Goal: Transaction & Acquisition: Purchase product/service

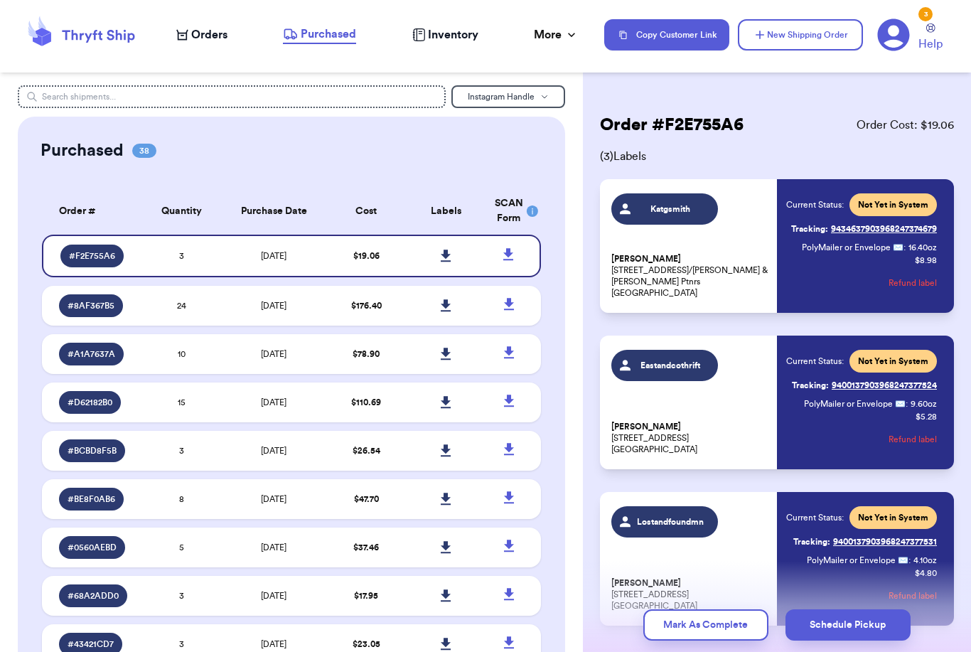
scroll to position [4, 0]
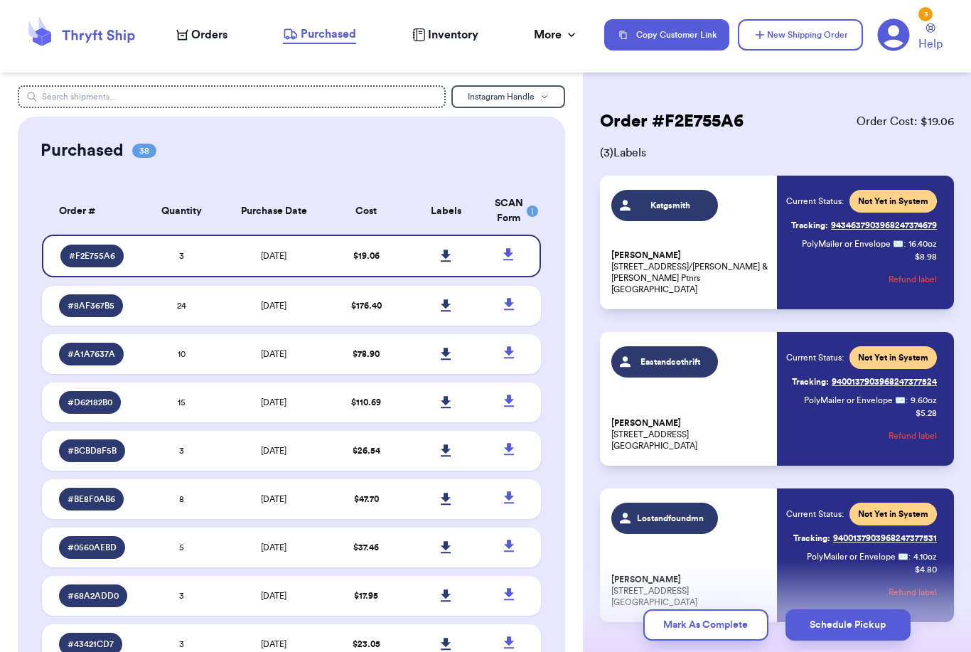
click at [205, 32] on span "Orders" at bounding box center [209, 34] width 36 height 17
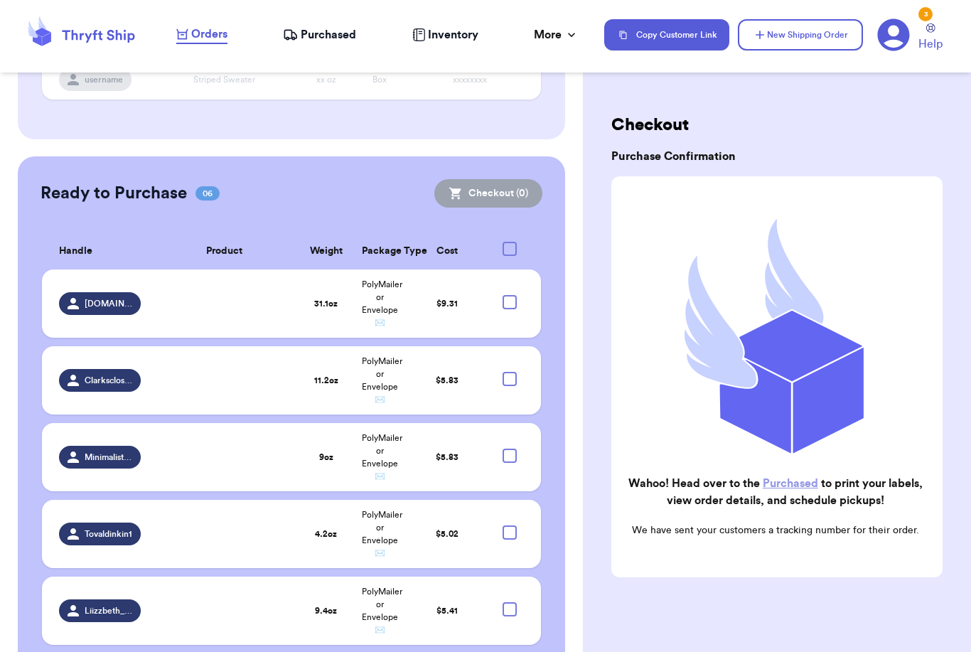
scroll to position [357, 0]
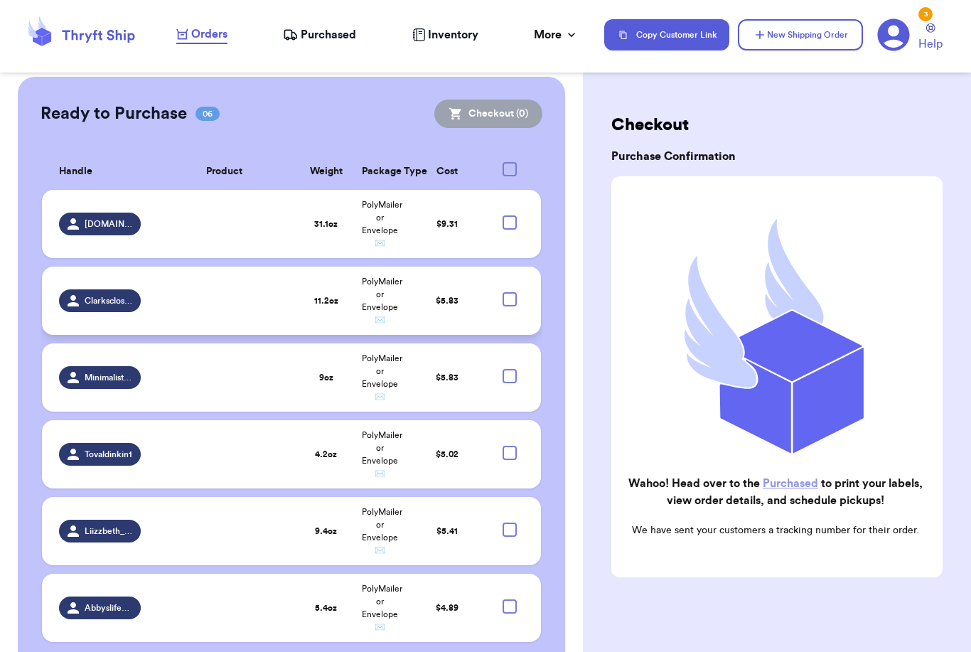
click at [512, 307] on div at bounding box center [510, 299] width 14 height 14
click at [510, 292] on input "checkbox" at bounding box center [509, 292] width 1 height 1
checkbox input "true"
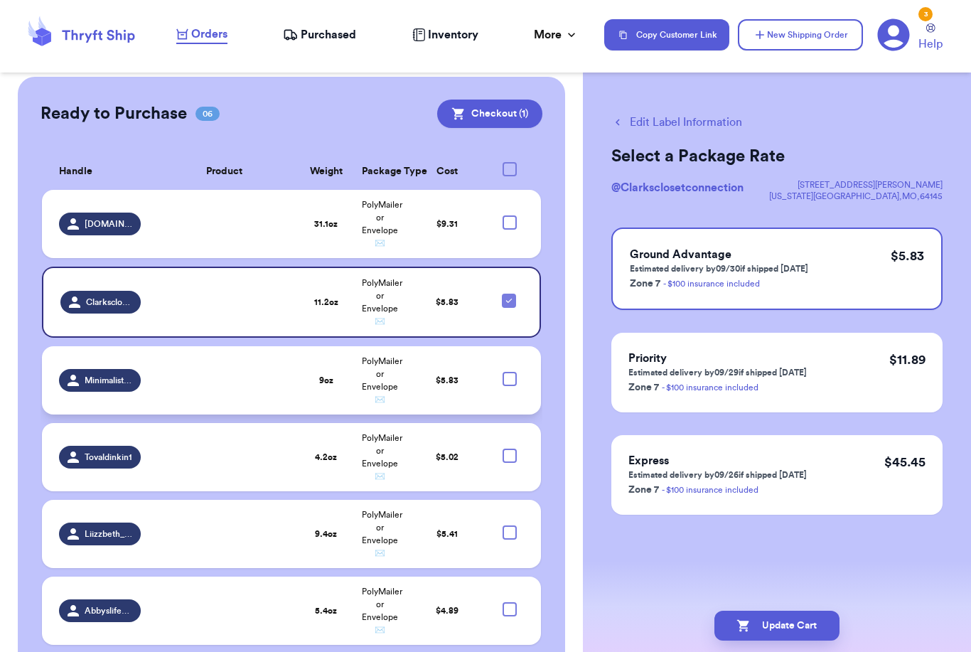
click at [509, 386] on div at bounding box center [510, 379] width 14 height 14
click at [509, 372] on input "checkbox" at bounding box center [509, 371] width 1 height 1
checkbox input "true"
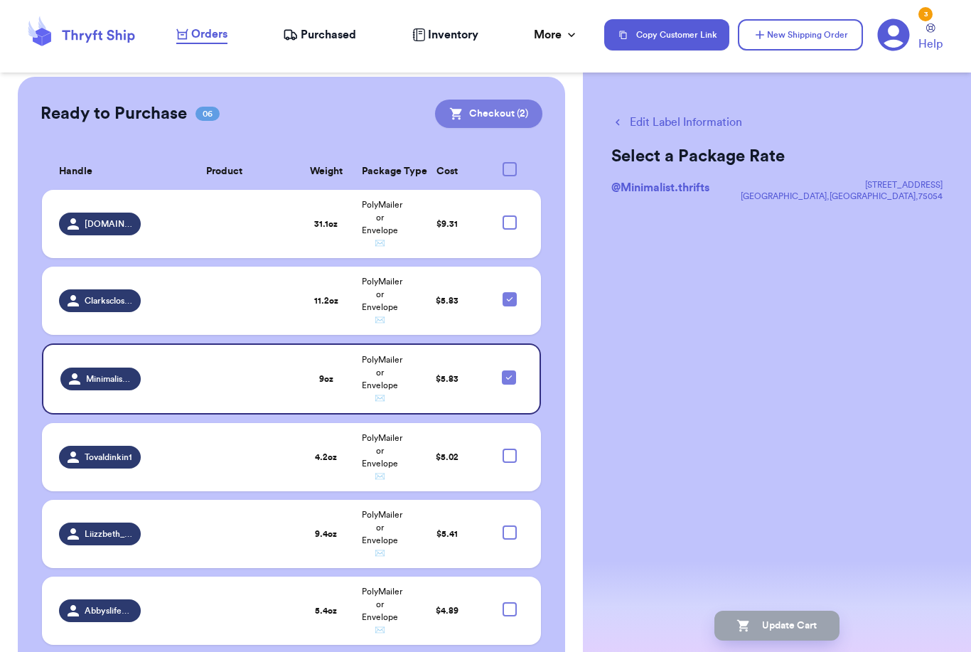
click at [516, 126] on button "Checkout ( 2 )" at bounding box center [488, 114] width 107 height 28
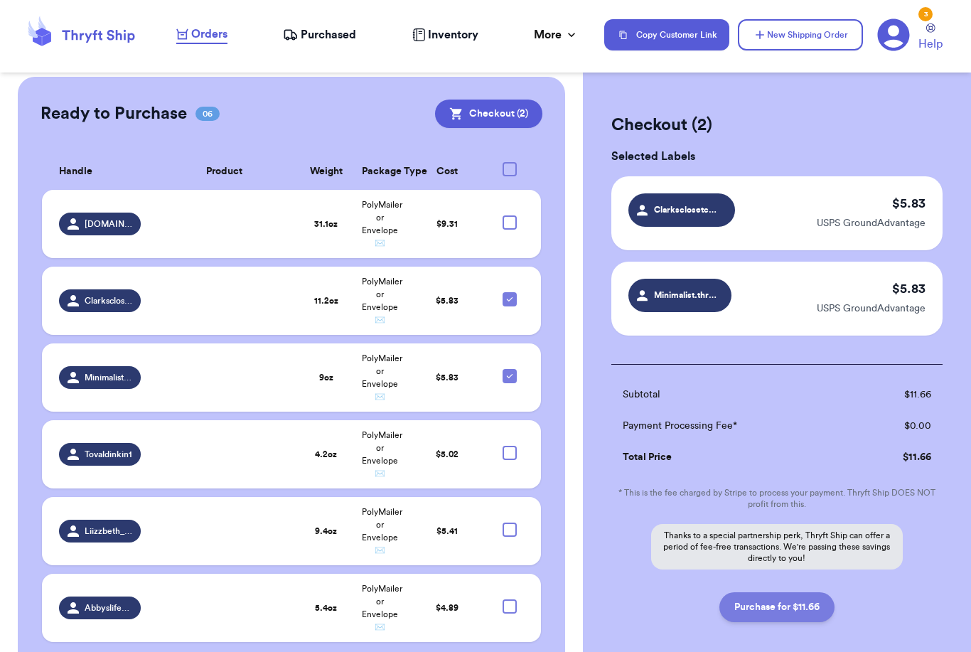
click at [814, 612] on button "Purchase for $11.66" at bounding box center [777, 607] width 115 height 30
checkbox input "false"
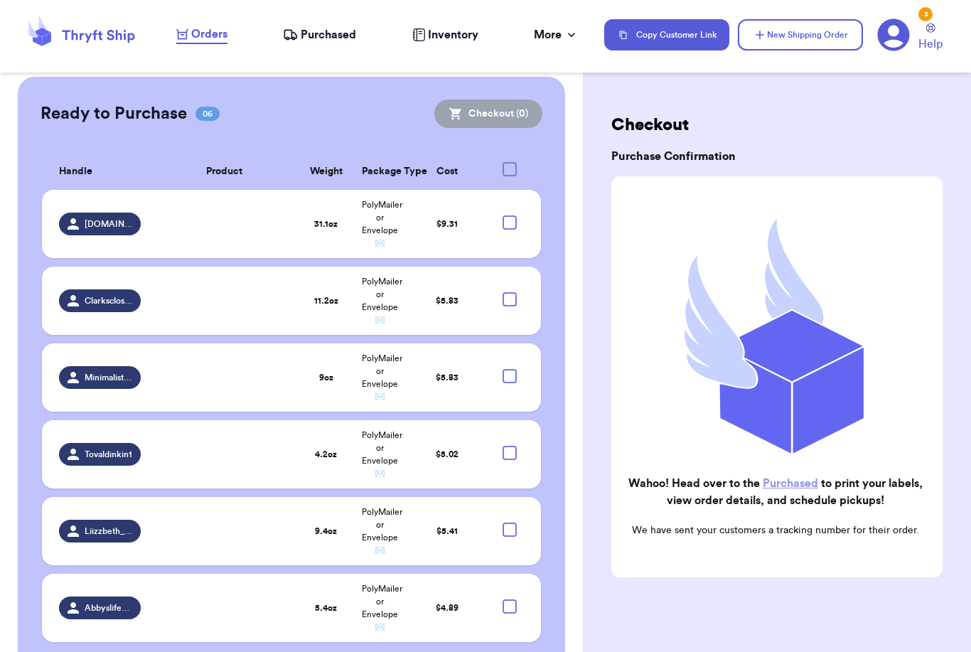
scroll to position [204, 0]
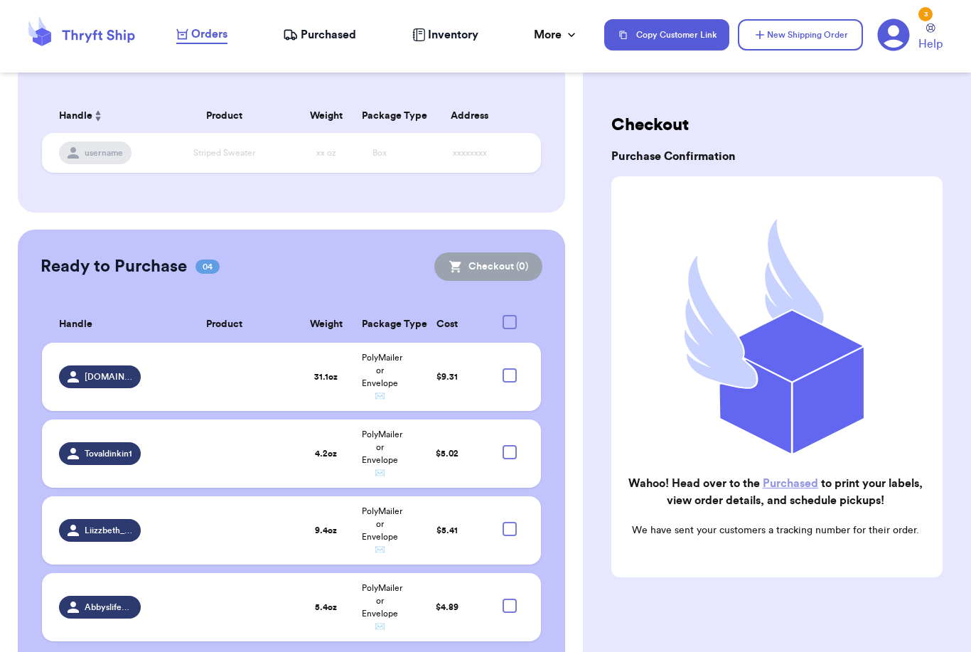
click at [339, 39] on span "Purchased" at bounding box center [328, 34] width 55 height 17
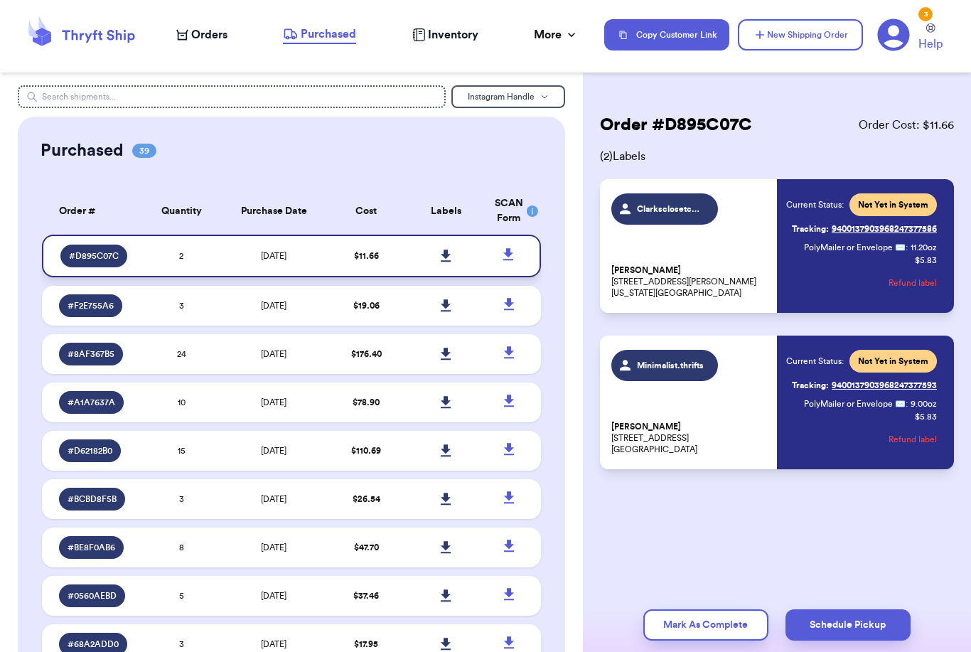
click at [446, 262] on icon at bounding box center [446, 256] width 10 height 12
drag, startPoint x: 743, startPoint y: 0, endPoint x: 210, endPoint y: 30, distance: 534.2
click at [0, 0] on html "Orders Purchased Inventory More Stats Completed Orders Payments Payouts Copy Cu…" at bounding box center [485, 326] width 971 height 652
click at [210, 30] on span "Orders" at bounding box center [209, 34] width 36 height 17
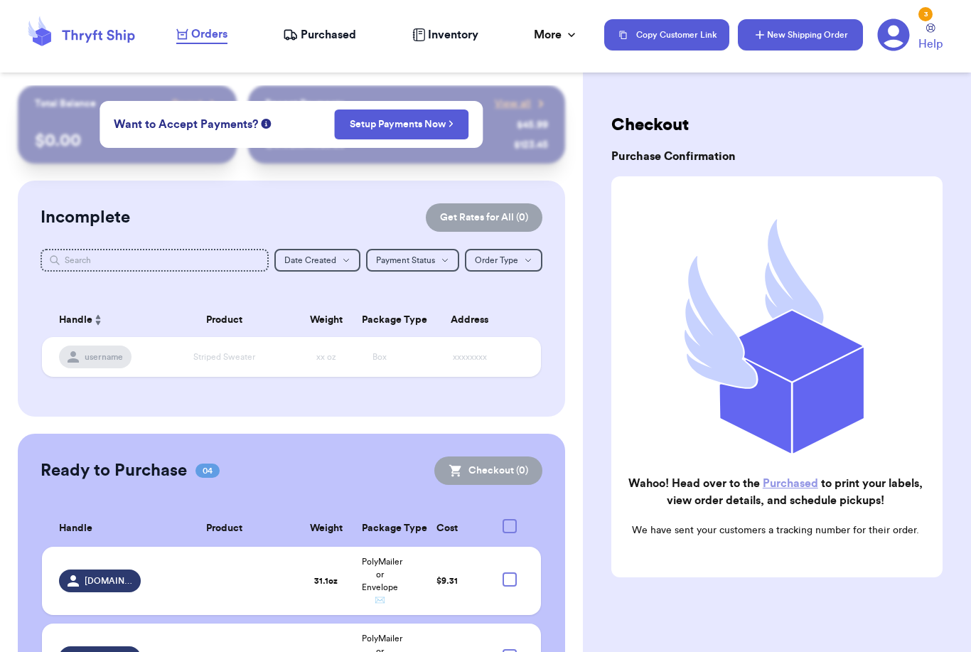
click at [818, 40] on button "New Shipping Order" at bounding box center [800, 34] width 125 height 31
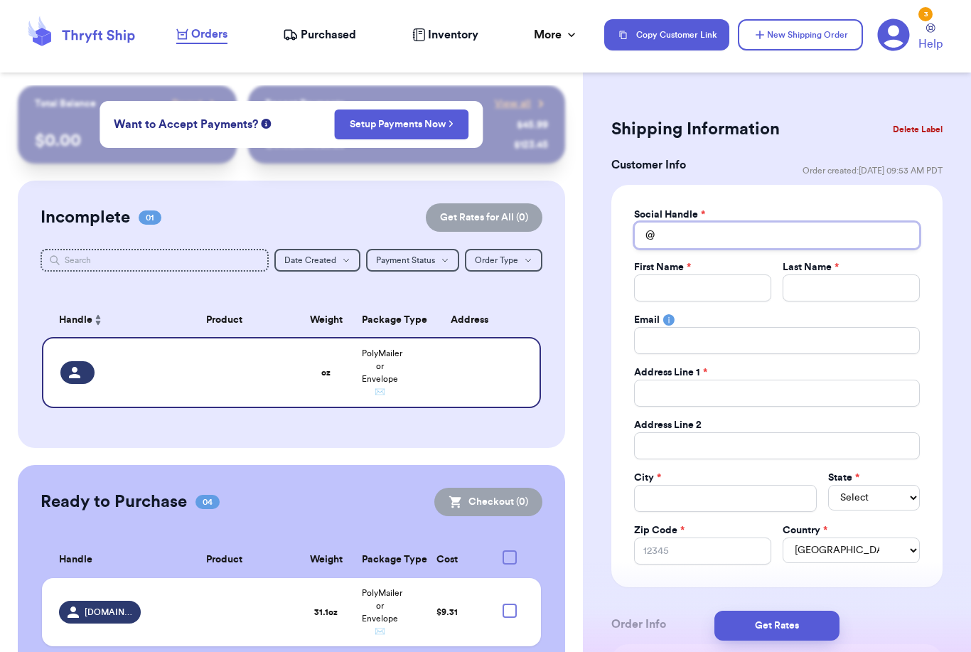
click at [726, 240] on input "Total Amount Paid" at bounding box center [777, 235] width 286 height 27
type input "D"
type input "Dt"
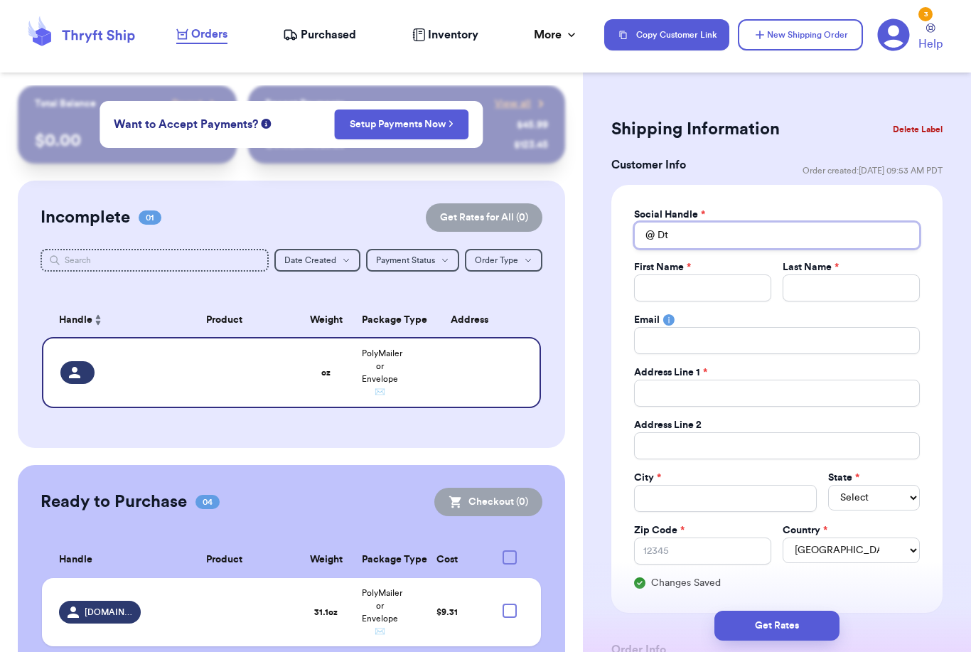
type input "Dtr"
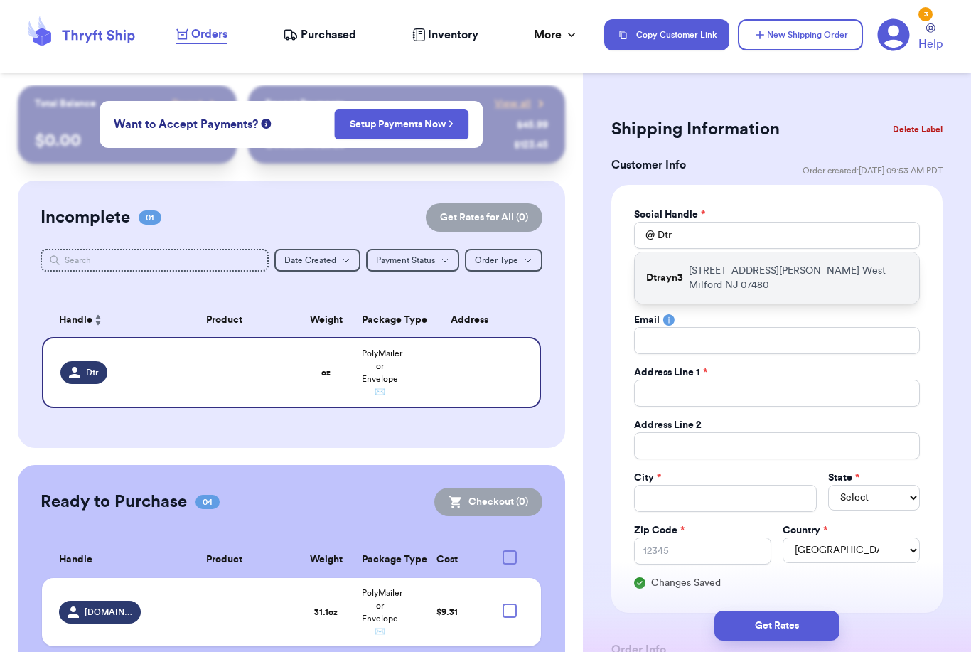
click at [746, 268] on p "[STREET_ADDRESS][PERSON_NAME]" at bounding box center [798, 278] width 219 height 28
type input "Dtrayn3"
type input "[PERSON_NAME]"
type input "[STREET_ADDRESS][PERSON_NAME]"
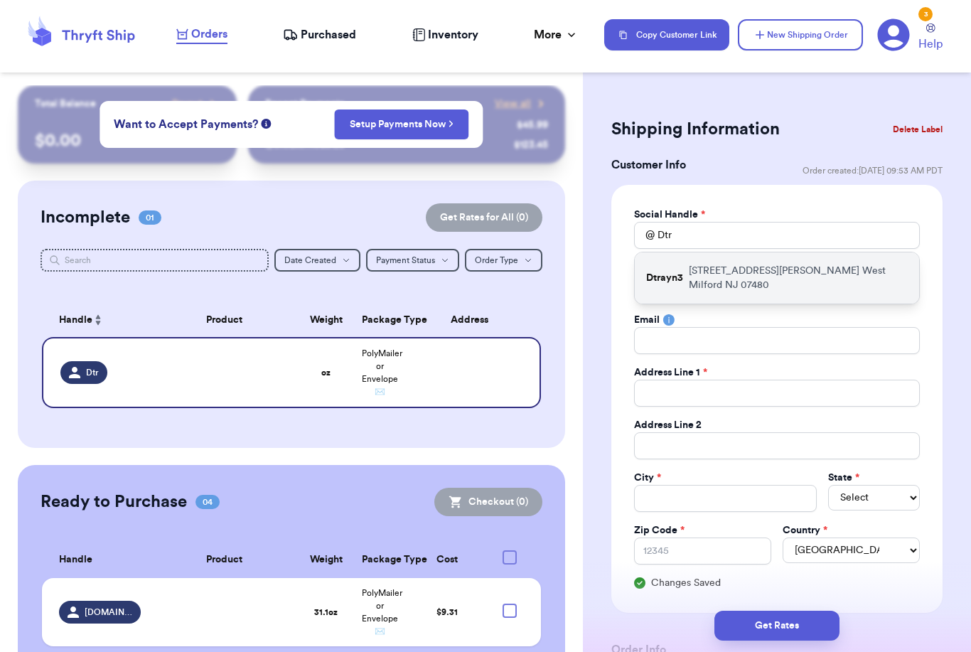
type input "West Milford"
select select "NJ"
type input "07480"
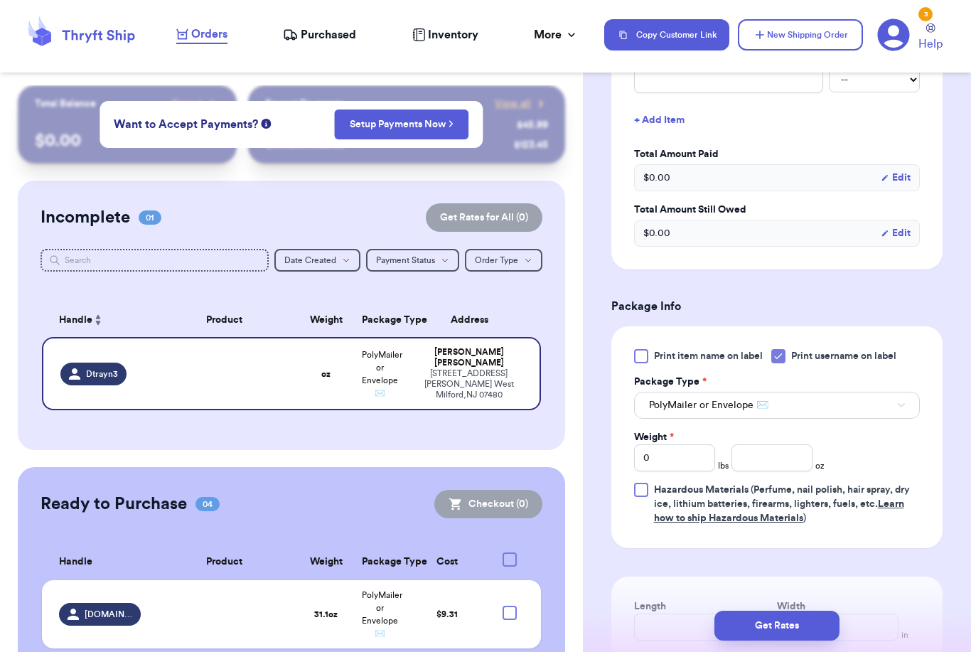
scroll to position [704, 0]
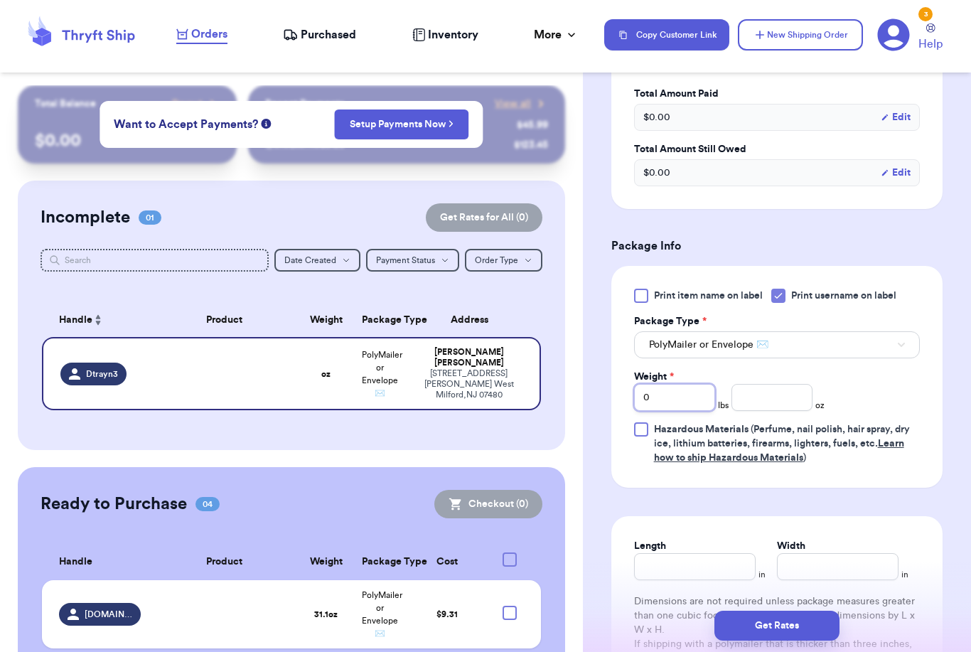
click at [681, 403] on input "0" at bounding box center [674, 397] width 81 height 27
type input "2"
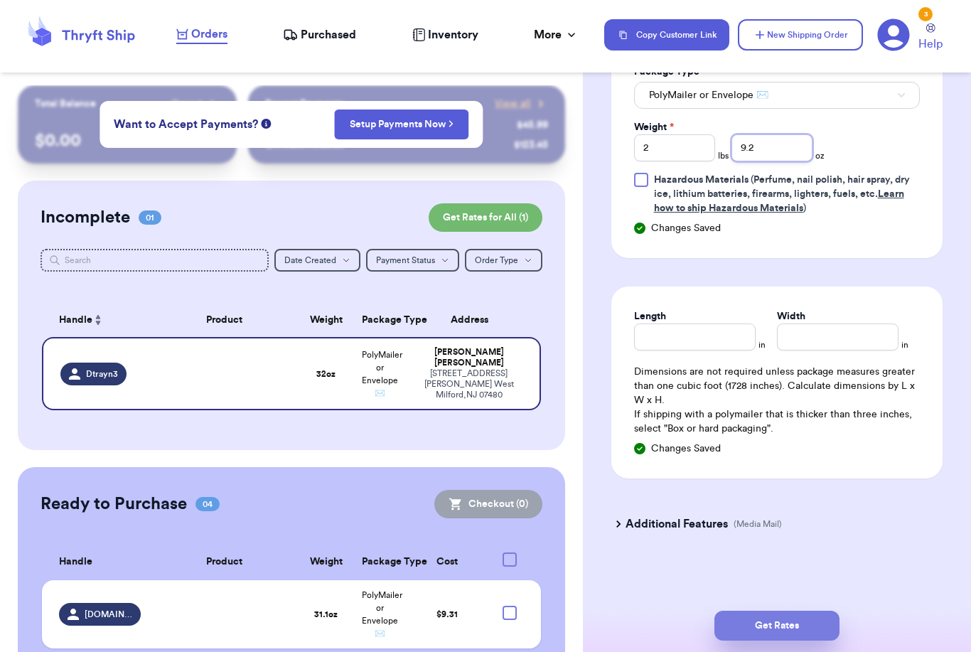
type input "9.2"
click at [828, 611] on button "Get Rates" at bounding box center [777, 626] width 125 height 30
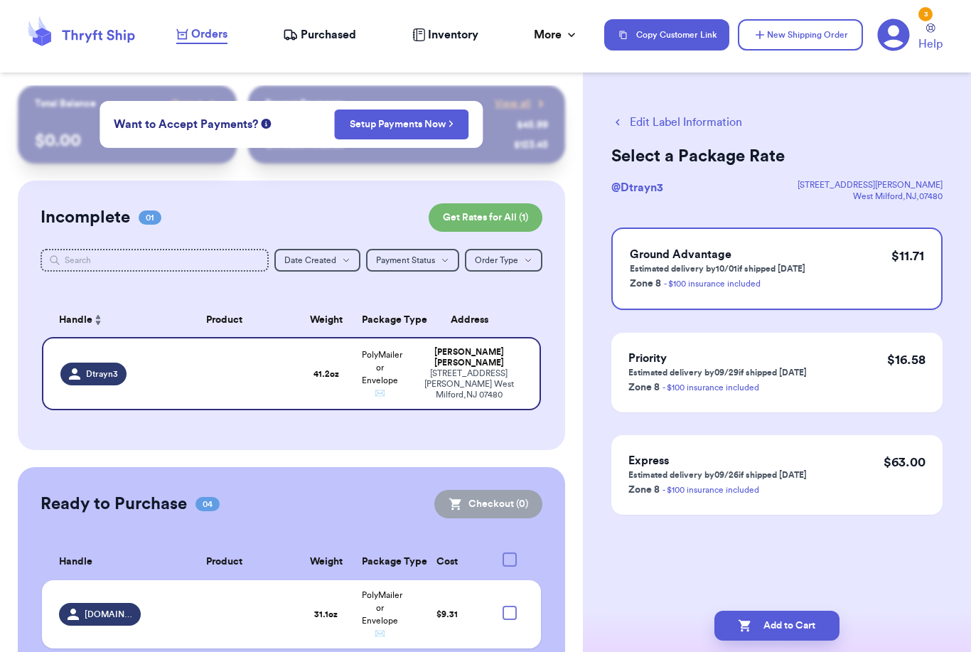
scroll to position [0, 0]
click at [802, 612] on button "Add to Cart" at bounding box center [777, 626] width 125 height 30
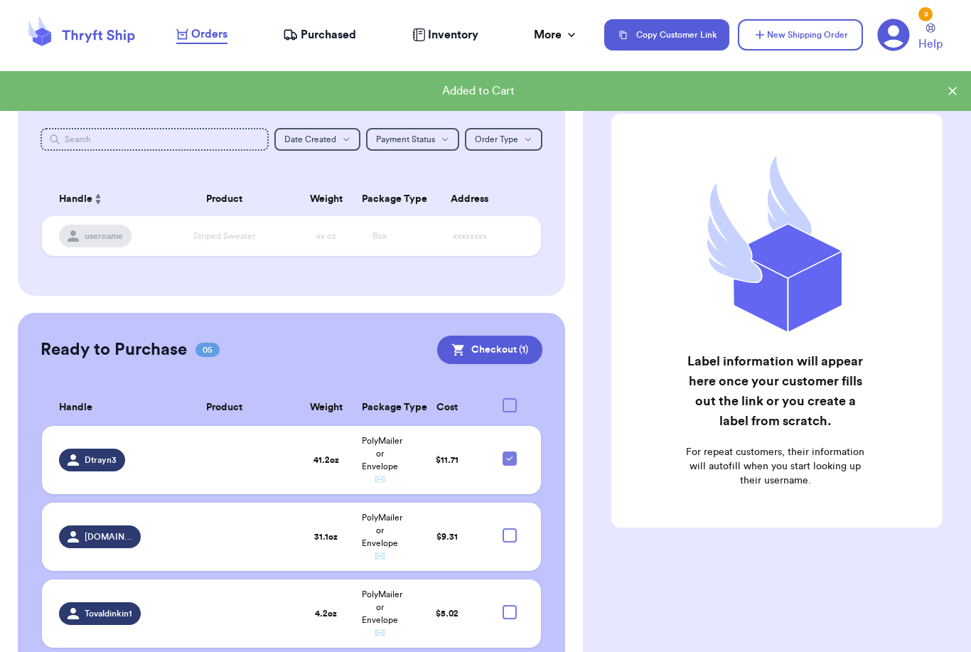
scroll to position [132, 0]
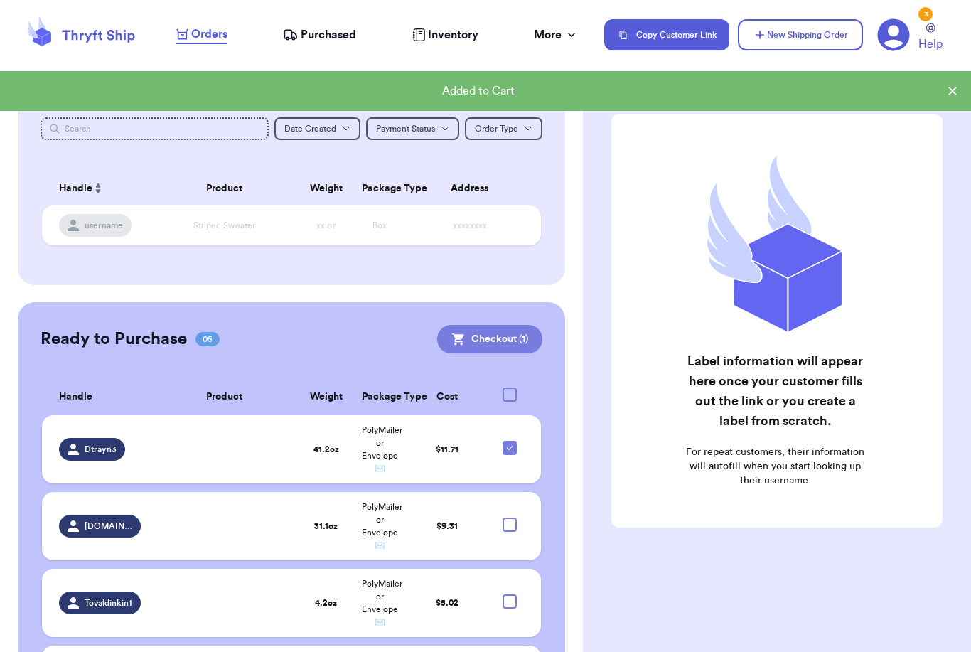
click at [481, 341] on button "Checkout ( 1 )" at bounding box center [489, 339] width 105 height 28
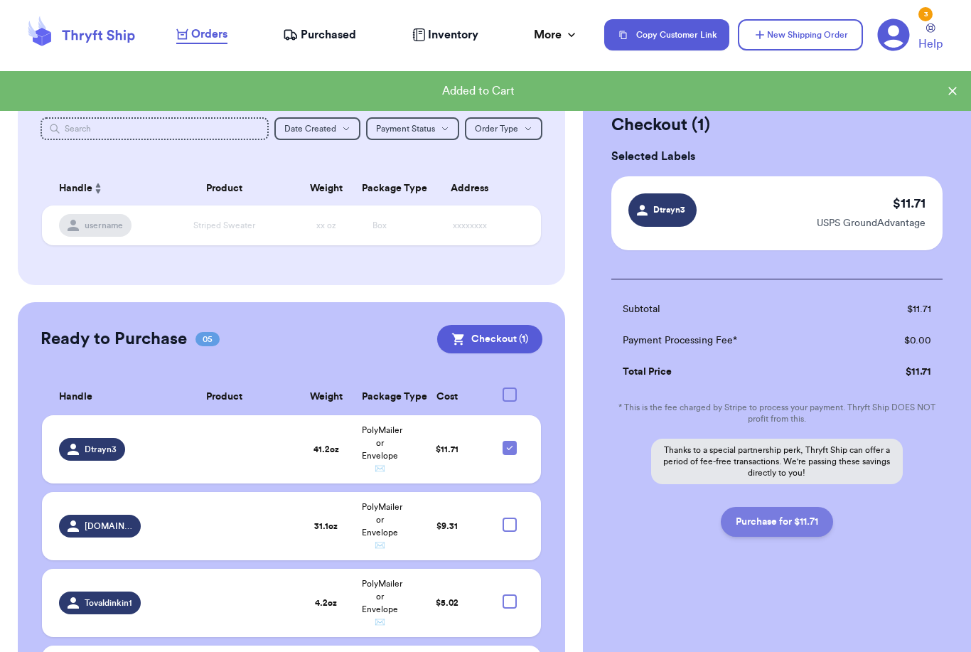
click at [791, 516] on button "Purchase for $11.71" at bounding box center [777, 522] width 112 height 30
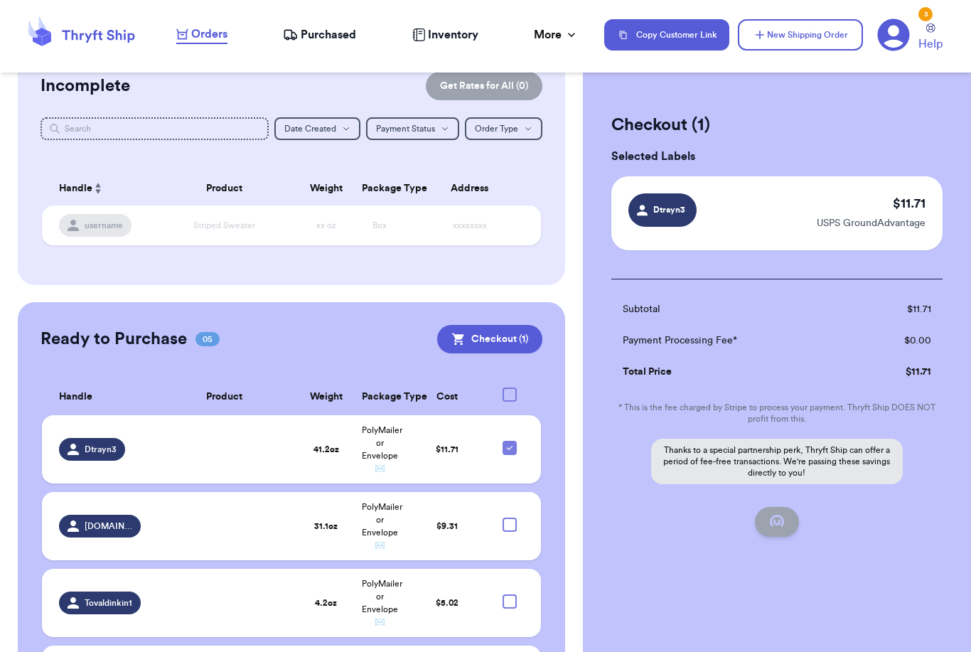
checkbox input "false"
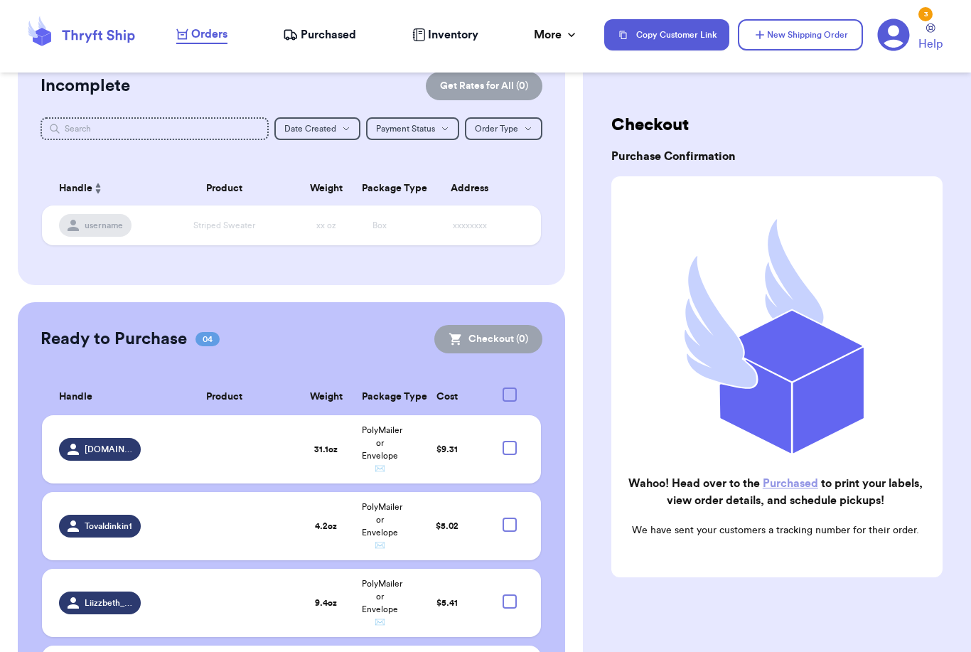
click at [323, 34] on span "Purchased" at bounding box center [328, 34] width 55 height 17
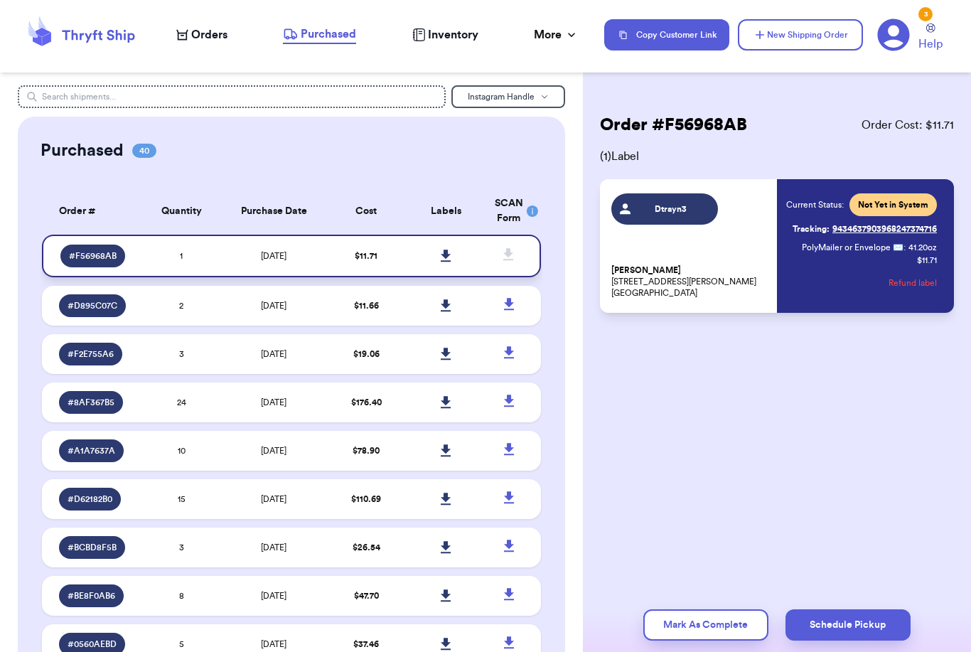
click at [443, 262] on icon at bounding box center [446, 256] width 11 height 13
